Goal: Answer question/provide support: Answer question/provide support

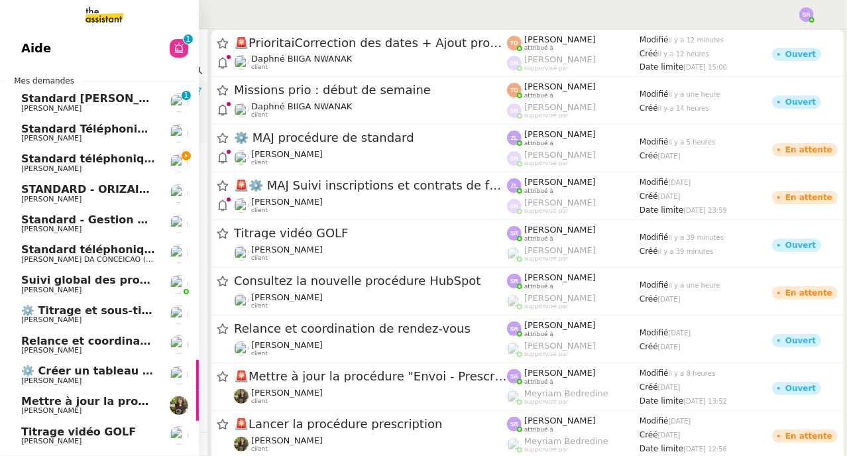
click at [27, 161] on span "Standard téléphonique - septembre 2025" at bounding box center [144, 158] width 247 height 13
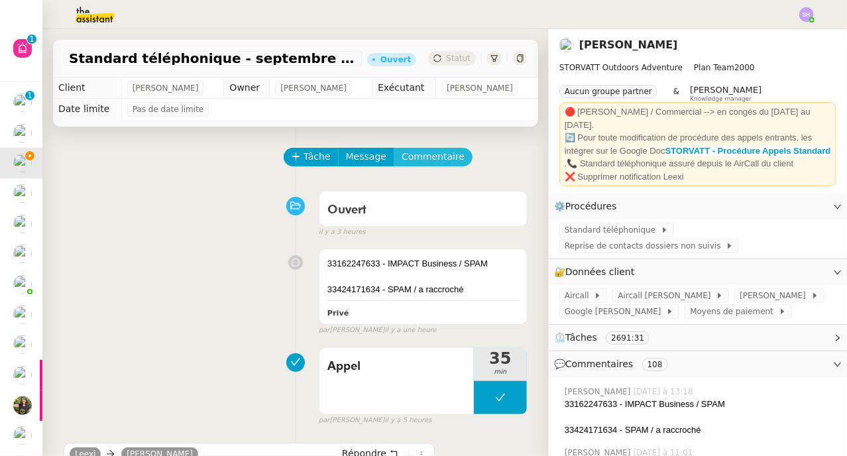
click at [411, 157] on span "Commentaire" at bounding box center [433, 156] width 63 height 15
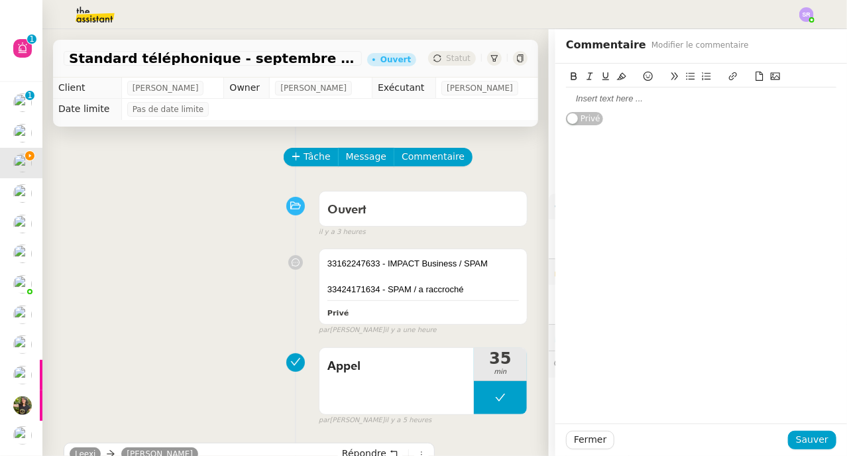
click at [605, 96] on div at bounding box center [701, 99] width 270 height 12
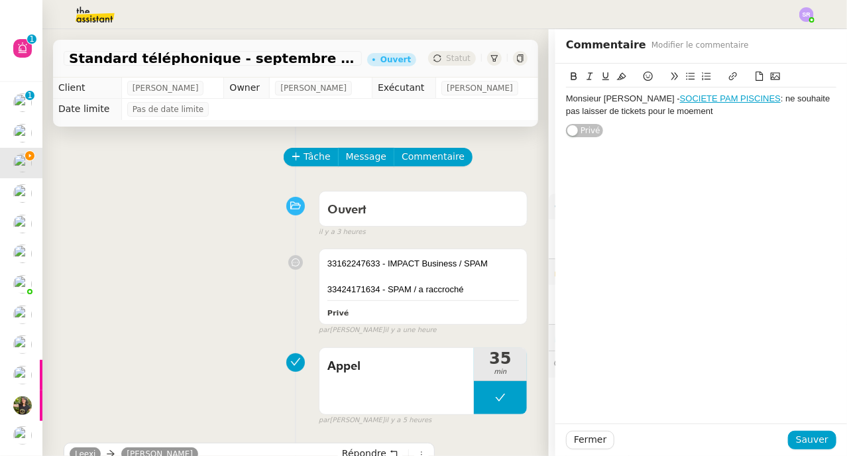
click at [683, 113] on div "Monsieur [PERSON_NAME] - SOCIETE [PERSON_NAME] : ne souhaite pas laisser de tic…" at bounding box center [701, 105] width 270 height 25
click at [802, 447] on span "Sauver" at bounding box center [812, 439] width 32 height 15
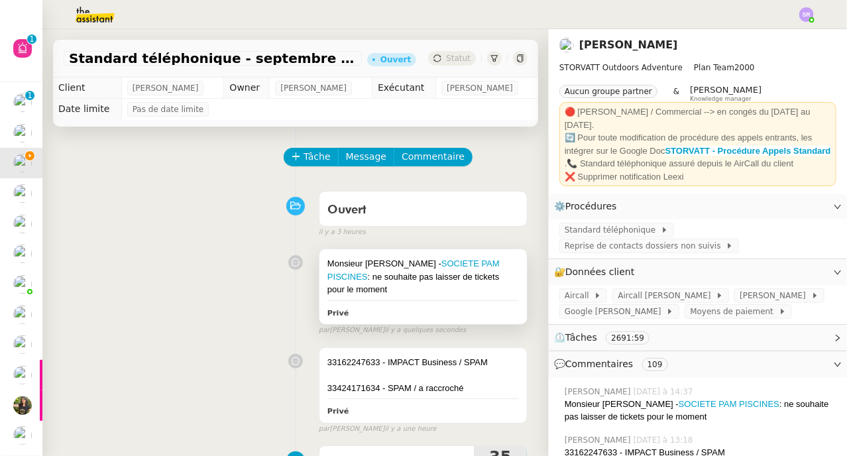
click at [475, 286] on div "Monsieur [PERSON_NAME] [PERSON_NAME] : ne souhaite pas laisser de tickets pour …" at bounding box center [423, 276] width 192 height 39
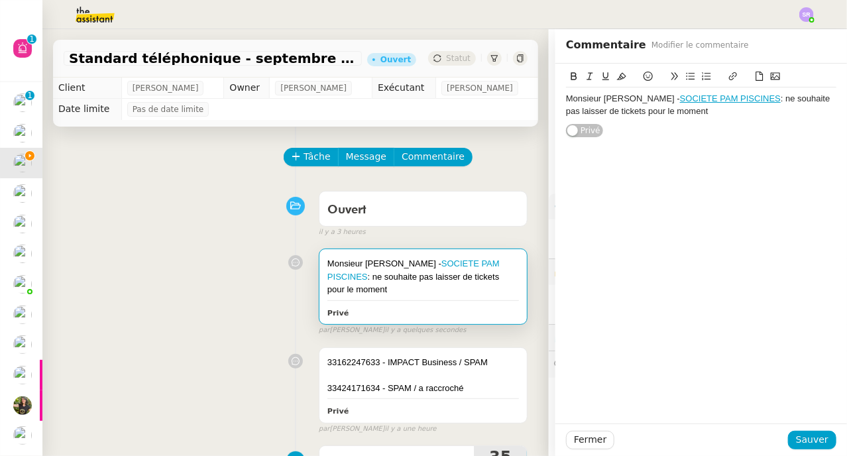
click at [630, 111] on div "Monsieur [PERSON_NAME] [PERSON_NAME] : ne souhaite pas laisser de tickets pour …" at bounding box center [701, 105] width 270 height 25
click at [807, 442] on span "Sauver" at bounding box center [812, 439] width 32 height 15
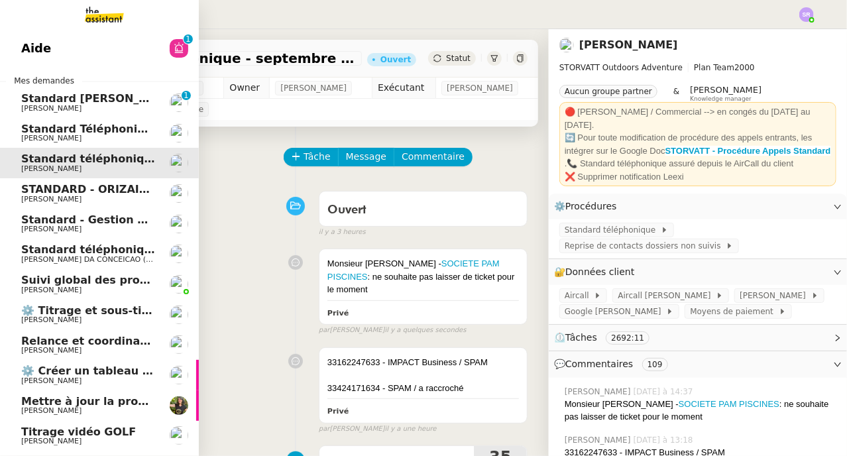
click at [51, 101] on span "Standard [PERSON_NAME]" at bounding box center [99, 98] width 157 height 13
